Goal: Task Accomplishment & Management: Complete application form

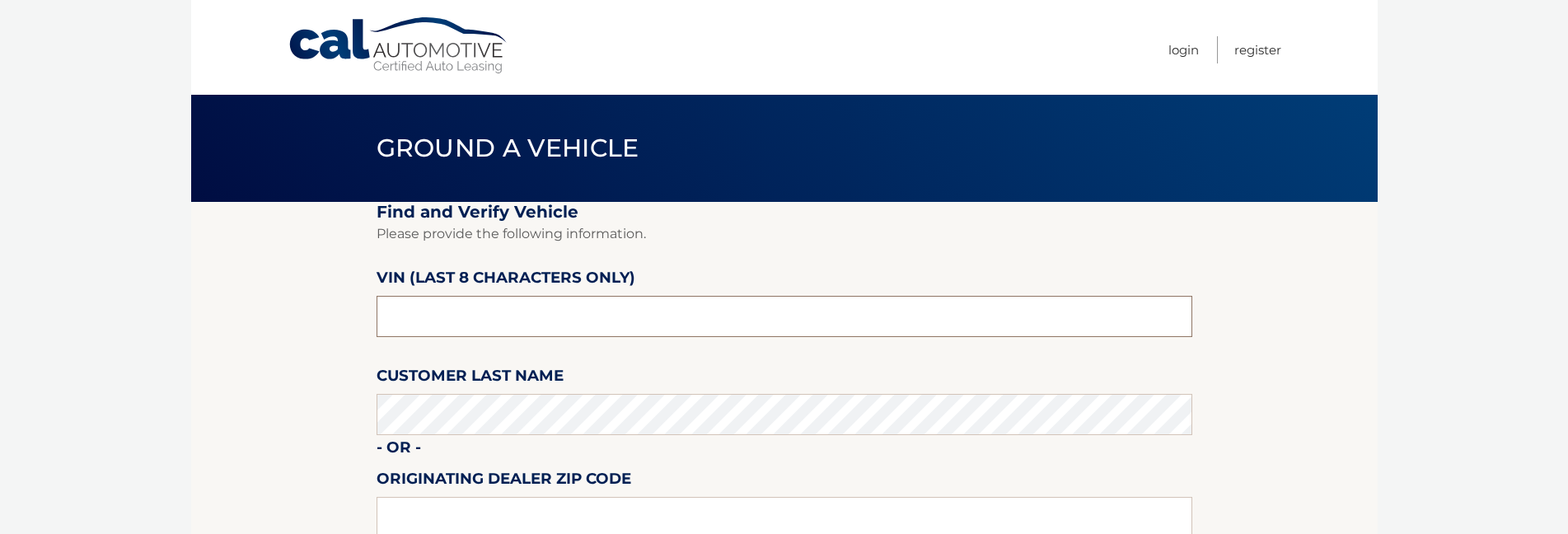
click at [450, 331] on input "text" at bounding box center [784, 317] width 816 height 42
click at [444, 321] on input "text" at bounding box center [784, 317] width 816 height 42
type input "f*******"
type input "ND537039"
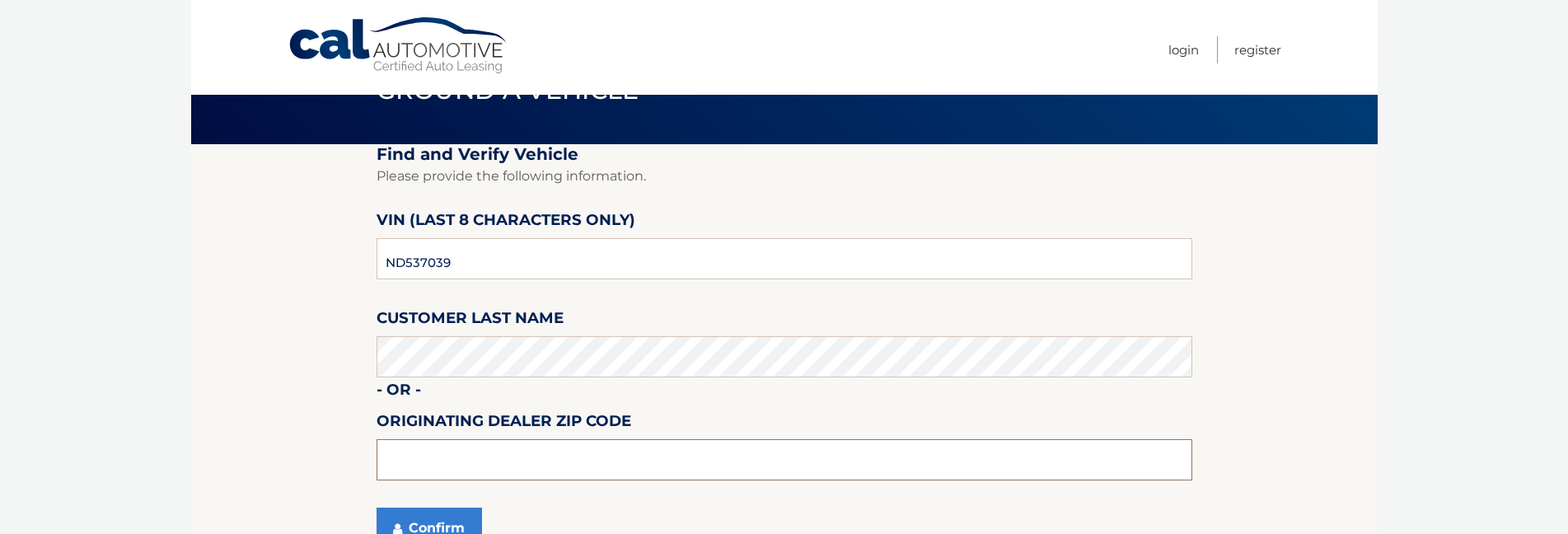
scroll to position [86, 0]
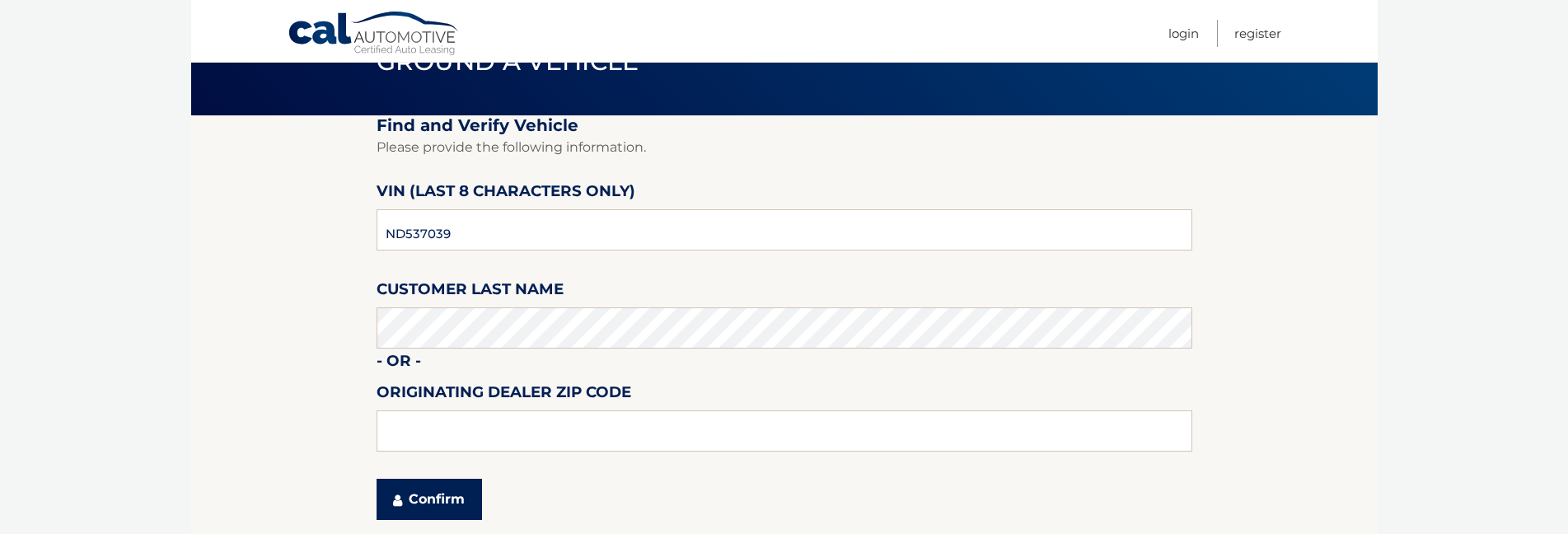
click at [432, 508] on button "Confirm" at bounding box center [429, 500] width 106 height 42
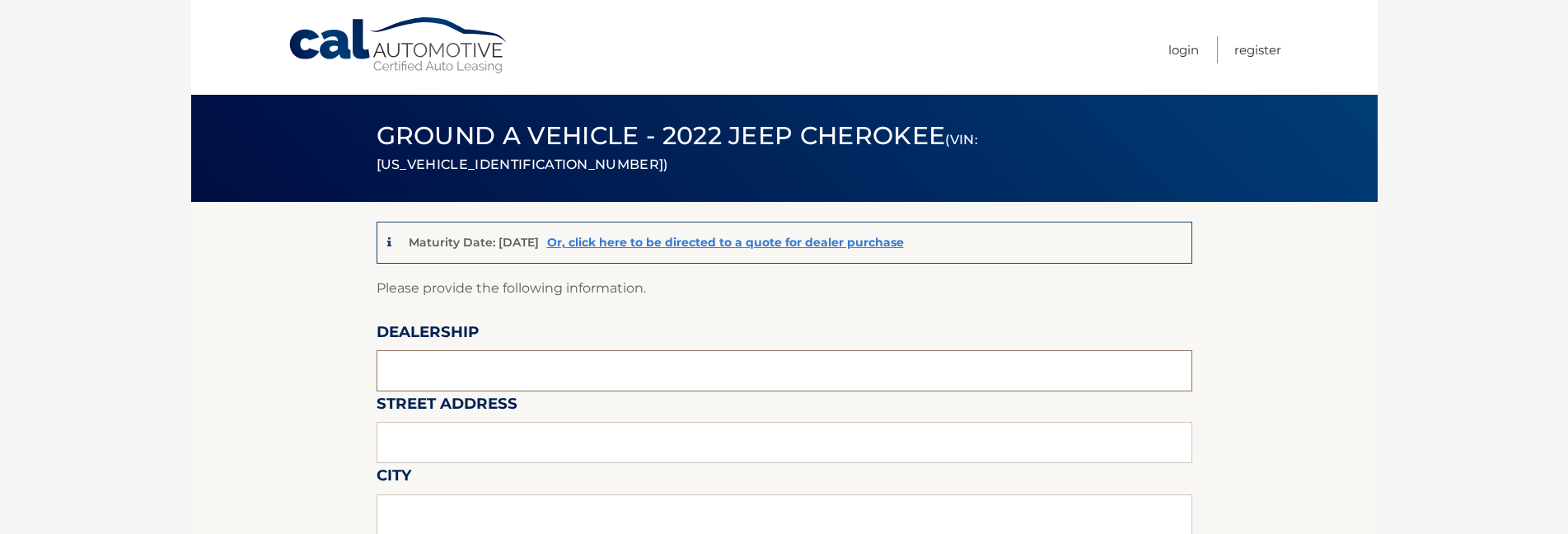
click at [557, 378] on input "text" at bounding box center [784, 372] width 816 height 42
type input "[PERSON_NAME] CDJR"
type input "[STREET_ADDRESS]"
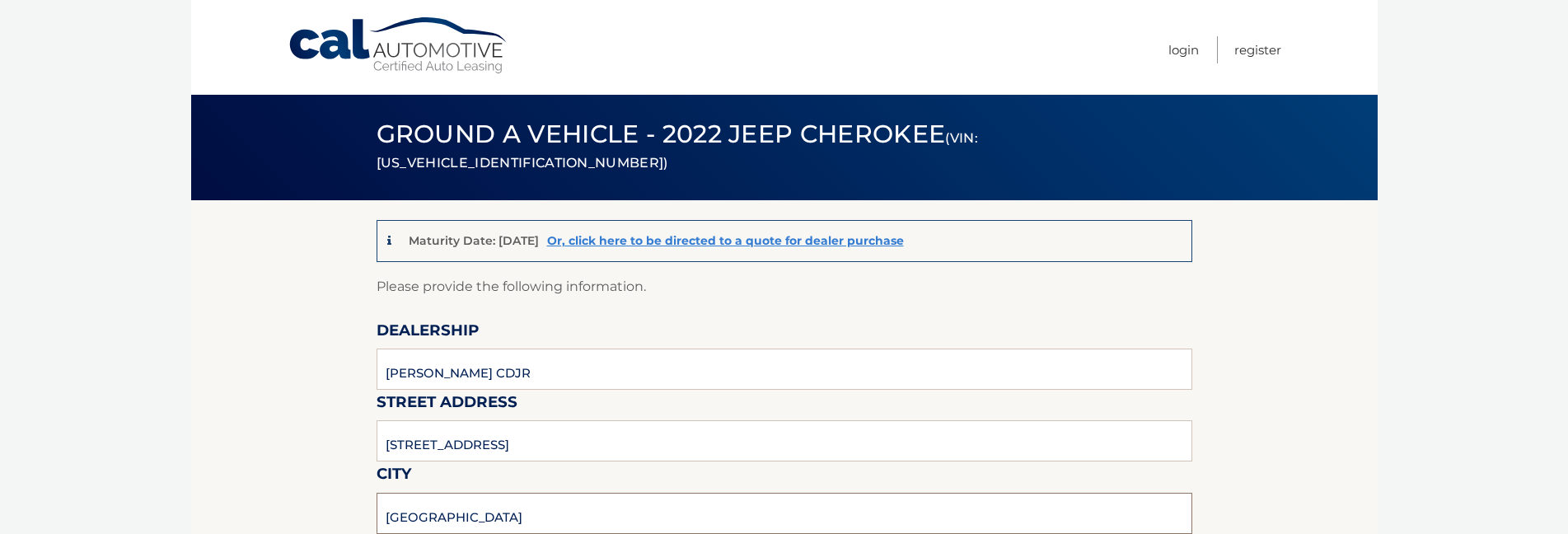
type input "[GEOGRAPHIC_DATA]"
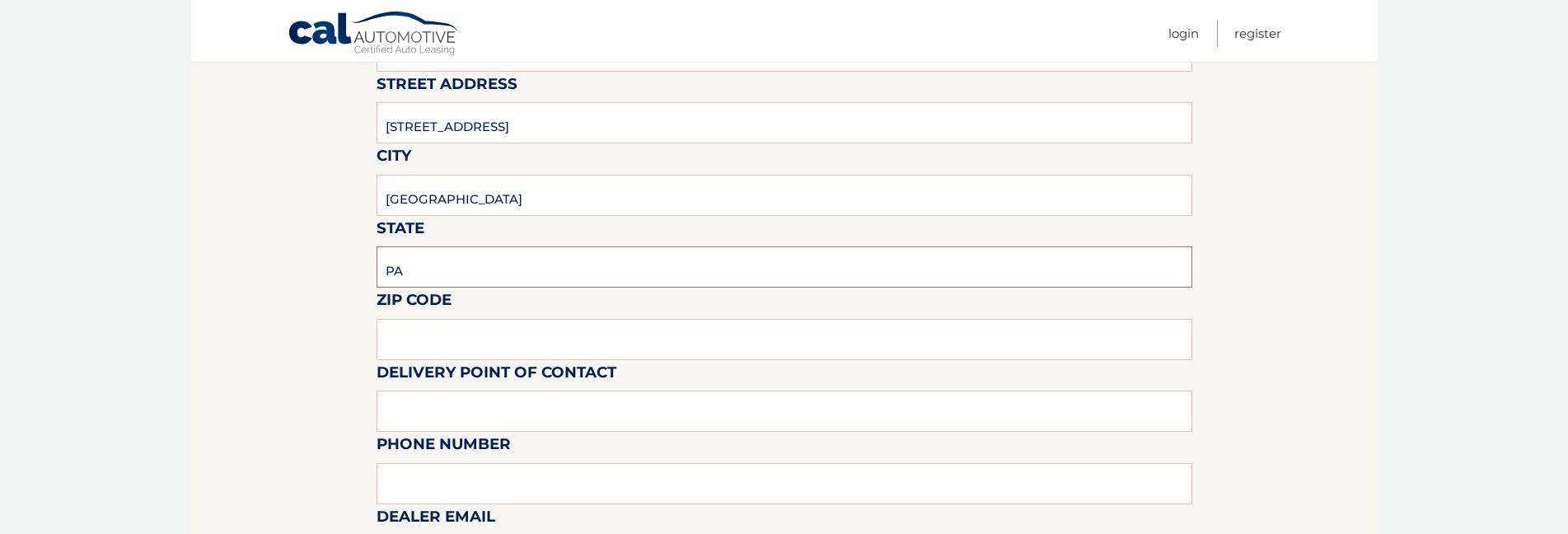
type input "PA"
type input "18902"
type input "[PERSON_NAME]"
type input "2153487500"
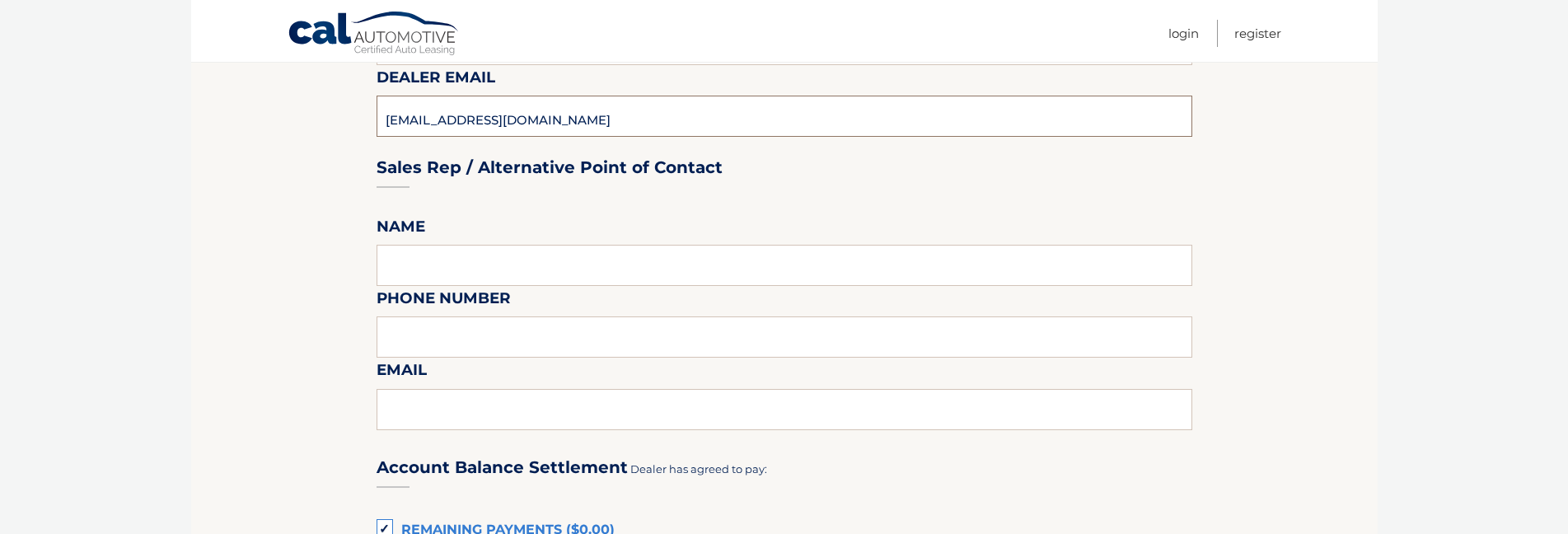
scroll to position [774, 0]
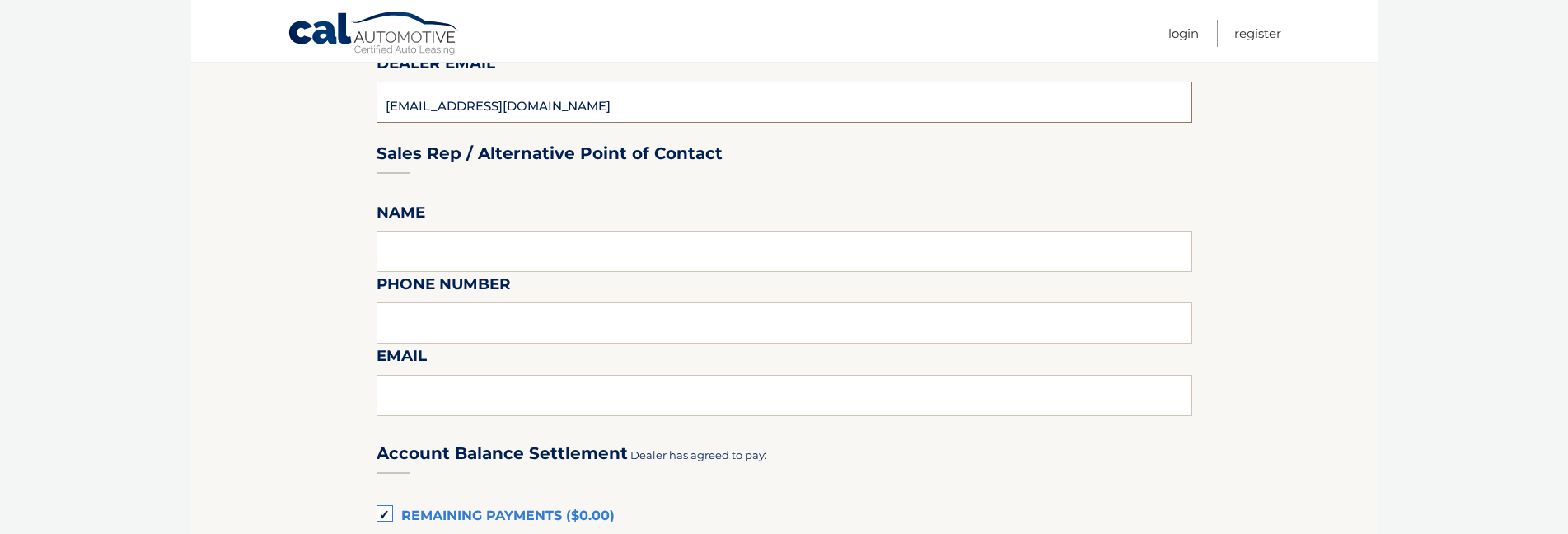
type input "[EMAIL_ADDRESS][DOMAIN_NAME]"
click at [414, 224] on label "Name" at bounding box center [400, 215] width 49 height 31
click at [407, 246] on input "text" at bounding box center [784, 252] width 816 height 42
type input "[PERSON_NAME]"
type input "2153487500"
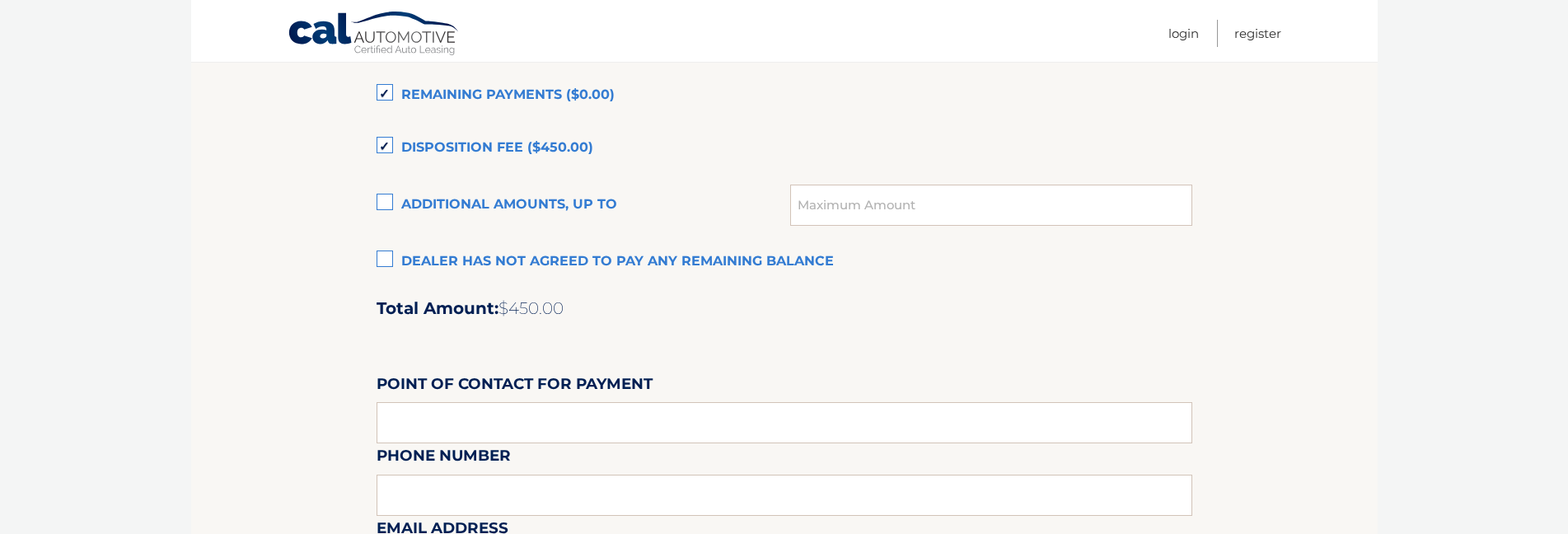
scroll to position [1104, 0]
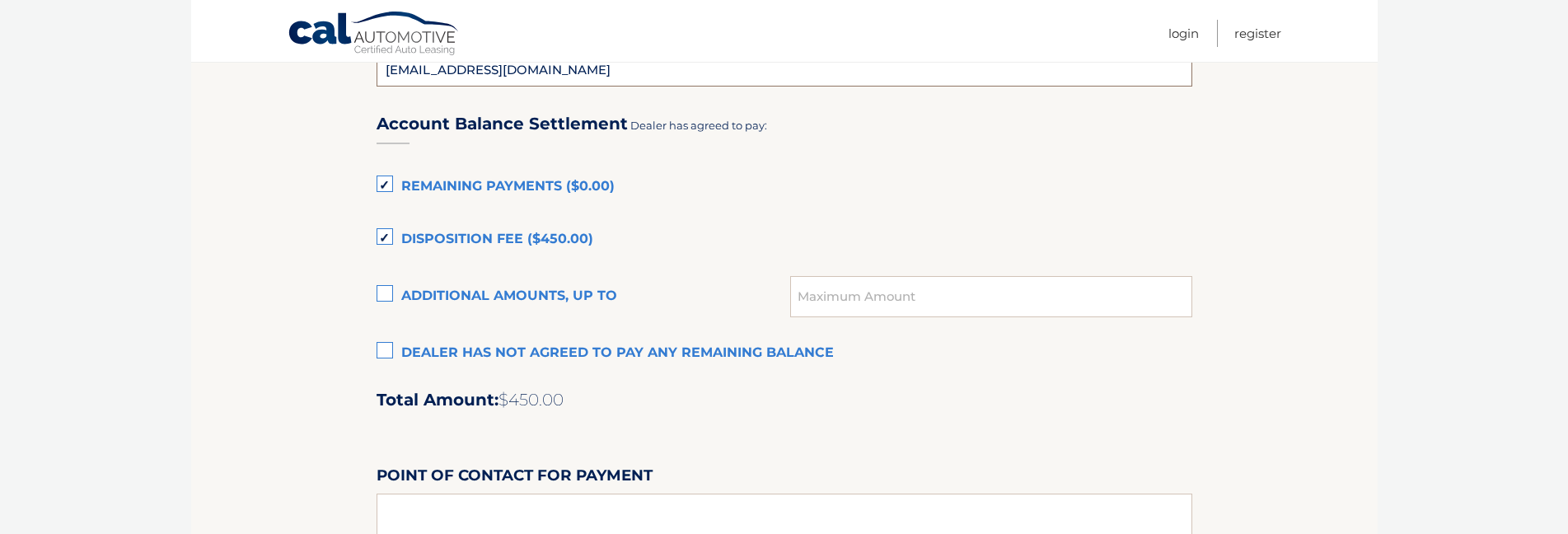
type input "[EMAIL_ADDRESS][DOMAIN_NAME]"
click at [384, 243] on label "Disposition Fee ($450.00)" at bounding box center [784, 240] width 816 height 33
click at [0, 0] on input "Disposition Fee ($450.00)" at bounding box center [0, 0] width 0 height 0
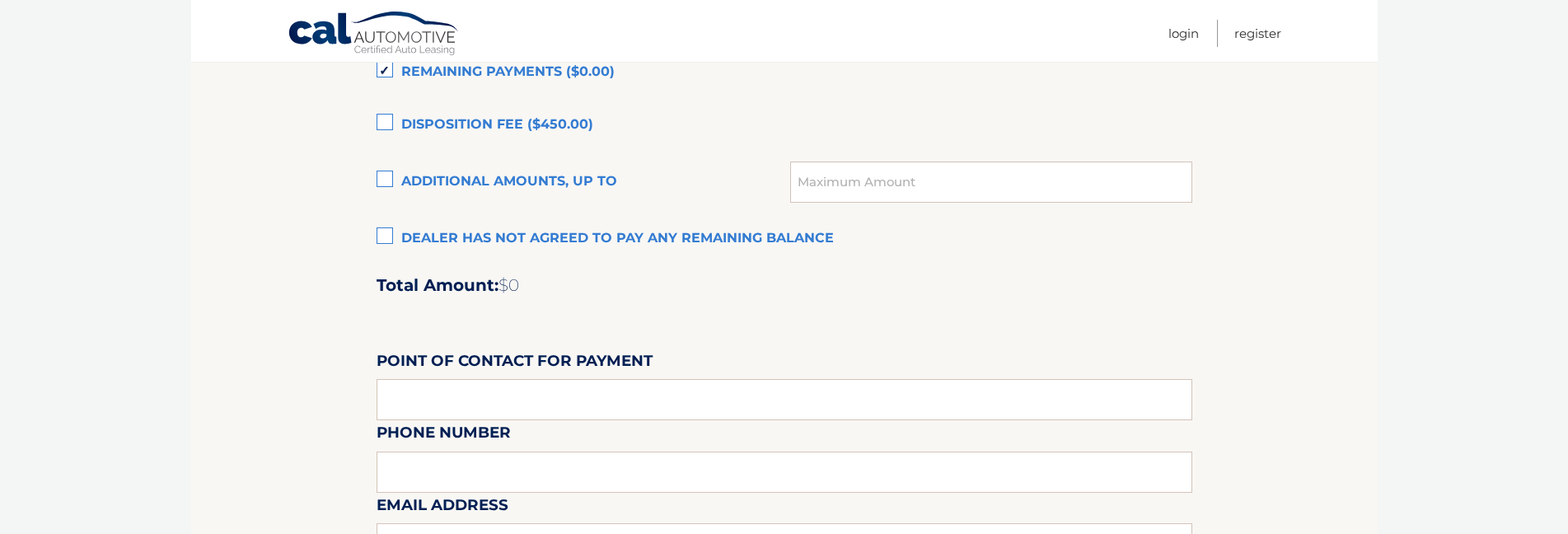
scroll to position [1434, 0]
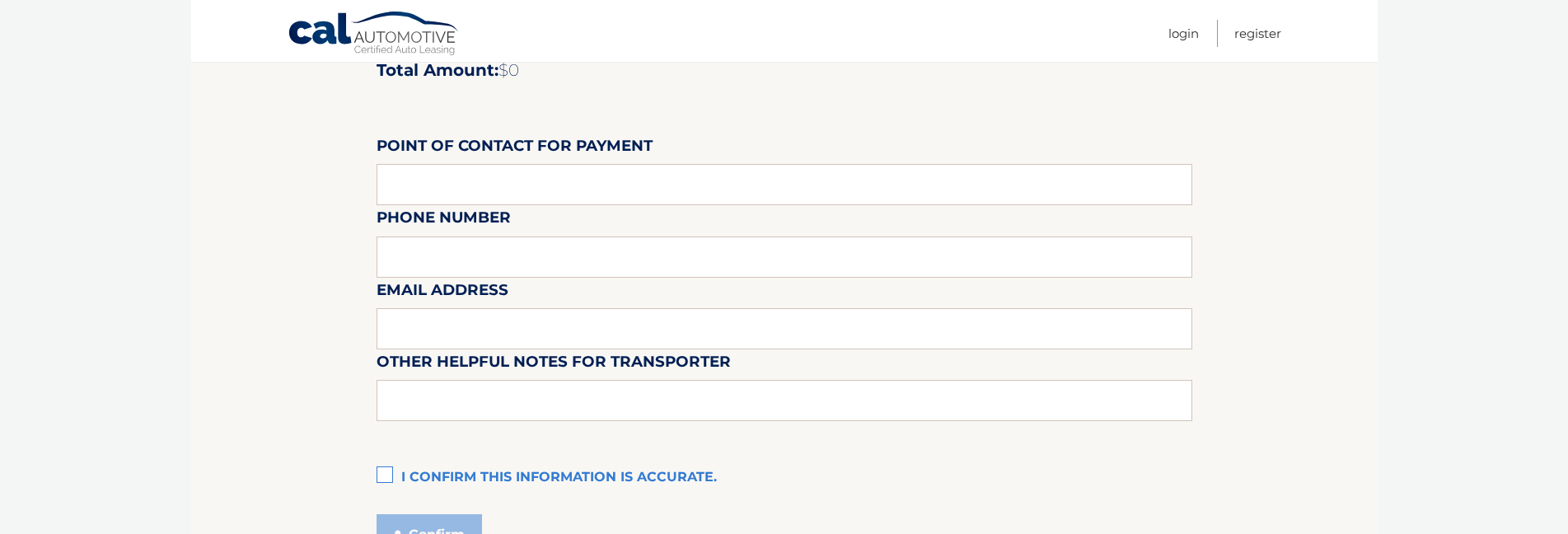
click at [391, 486] on label "I confirm this information is accurate." at bounding box center [784, 478] width 816 height 33
click at [0, 0] on input "I confirm this information is accurate." at bounding box center [0, 0] width 0 height 0
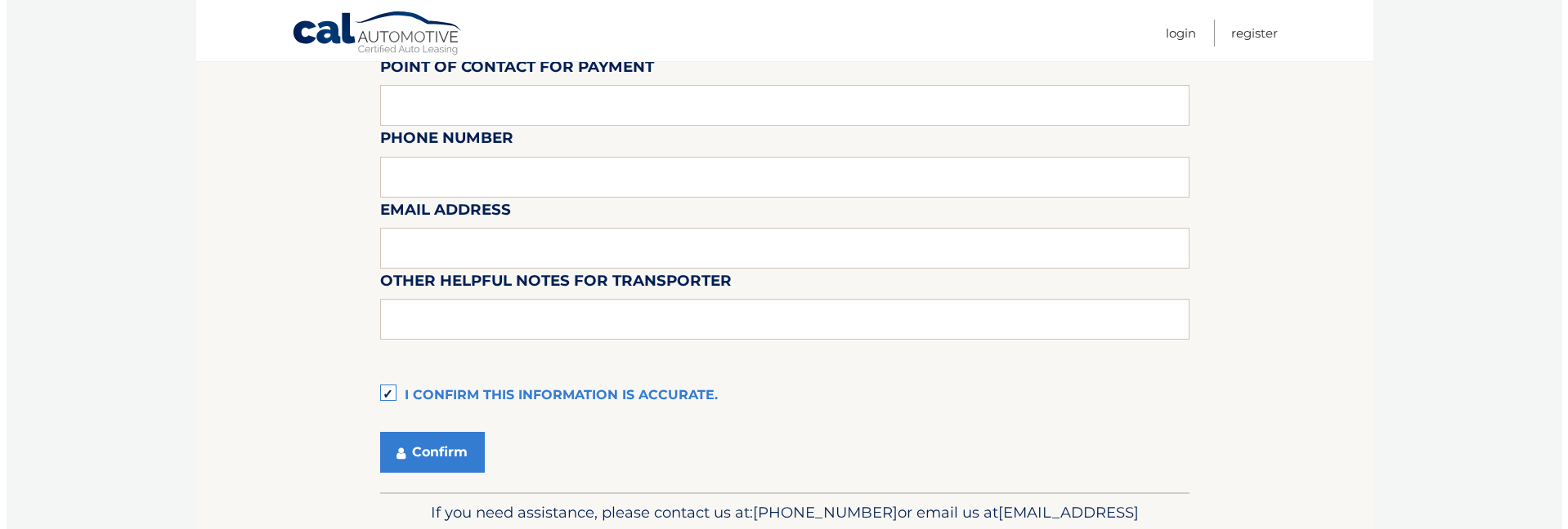
scroll to position [1583, 0]
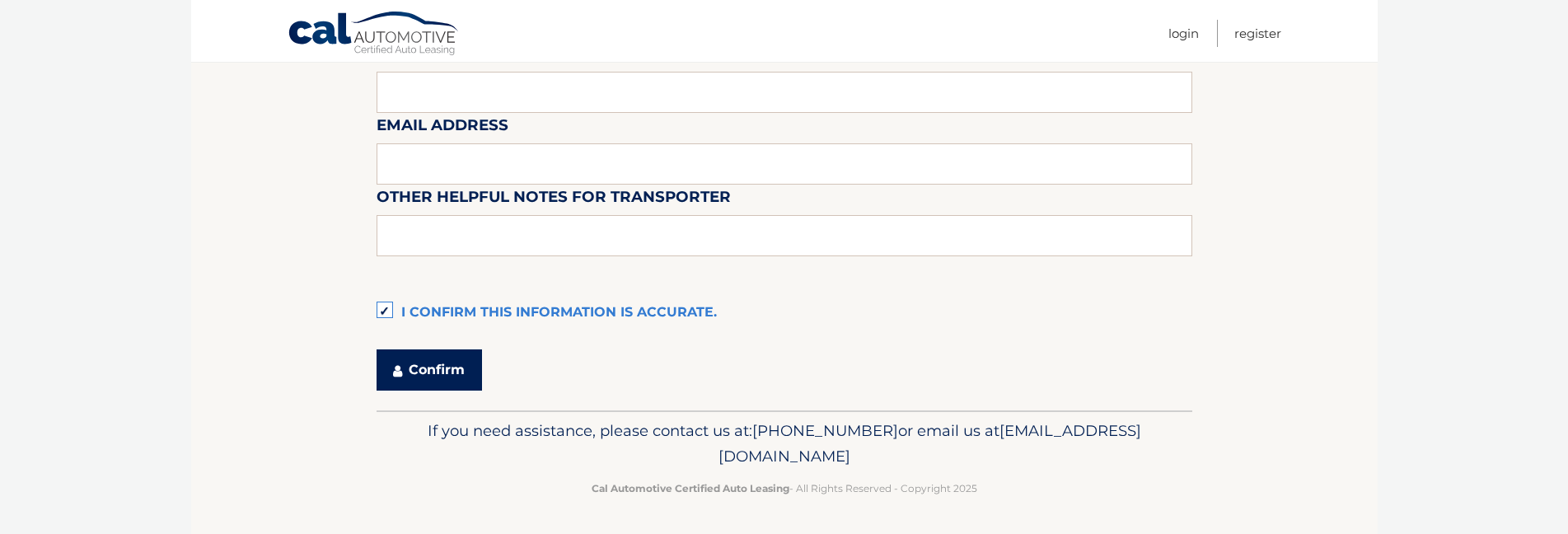
click at [445, 381] on button "Confirm" at bounding box center [429, 371] width 106 height 42
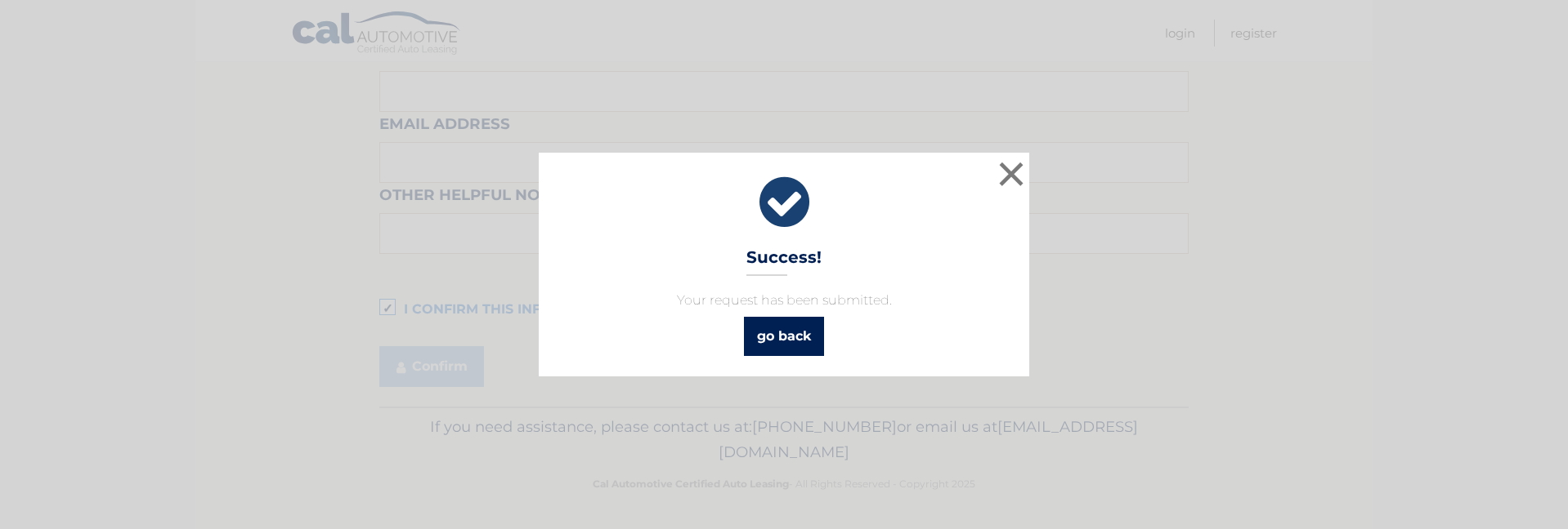
click at [772, 331] on link "go back" at bounding box center [784, 337] width 81 height 39
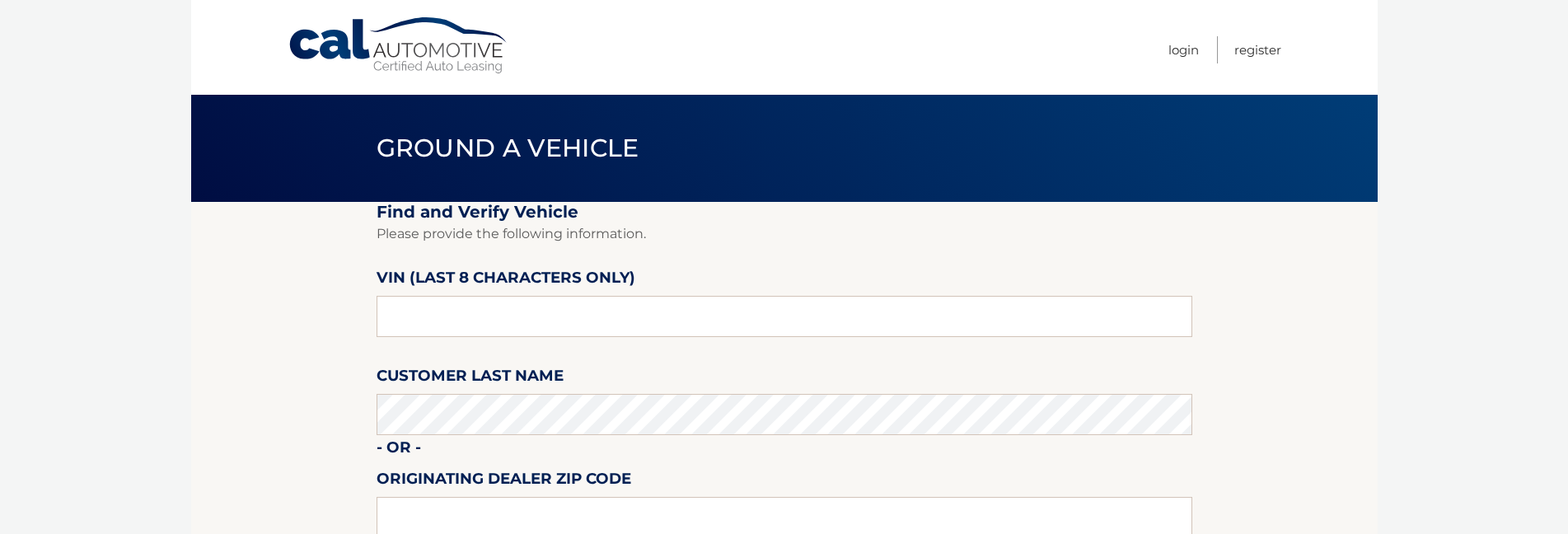
click at [272, 302] on section "Find and Verify Vehicle Please provide the following information. VIN (last 8 c…" at bounding box center [784, 414] width 1187 height 425
